Goal: Book appointment/travel/reservation

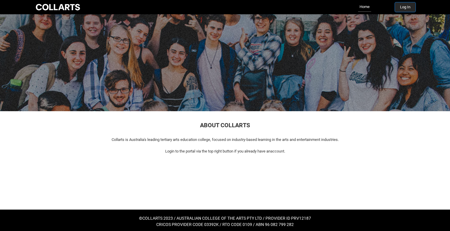
click at [408, 6] on button "Log In" at bounding box center [405, 7] width 21 height 10
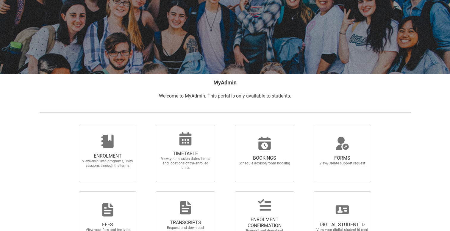
scroll to position [92, 0]
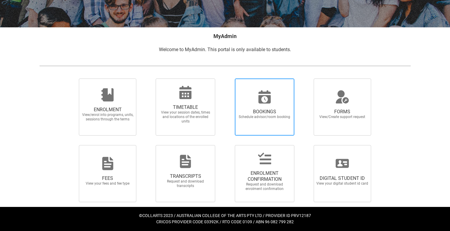
click at [276, 101] on div at bounding box center [264, 97] width 57 height 14
click at [227, 79] on input "BOOKINGS Schedule advisor/room booking" at bounding box center [227, 78] width 0 height 0
radio input "true"
